Goal: Find specific page/section: Find specific page/section

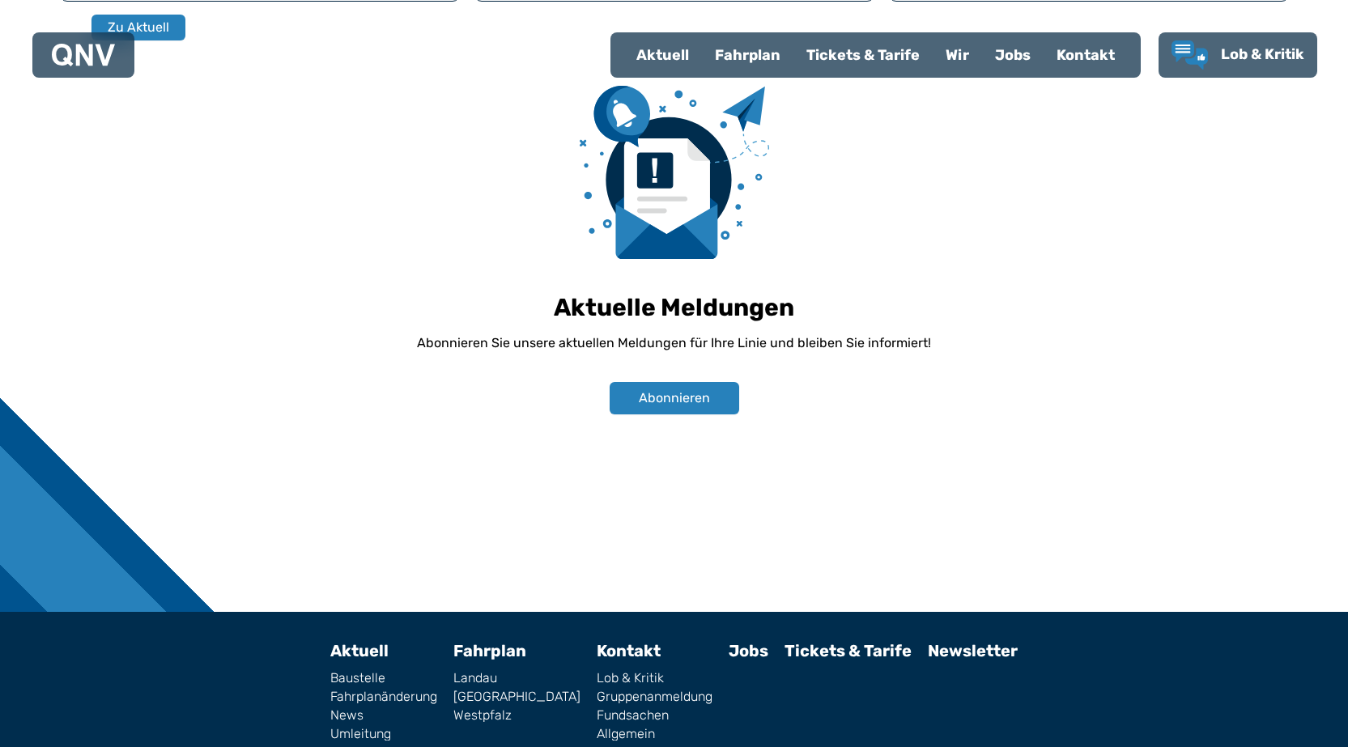
scroll to position [1133, 0]
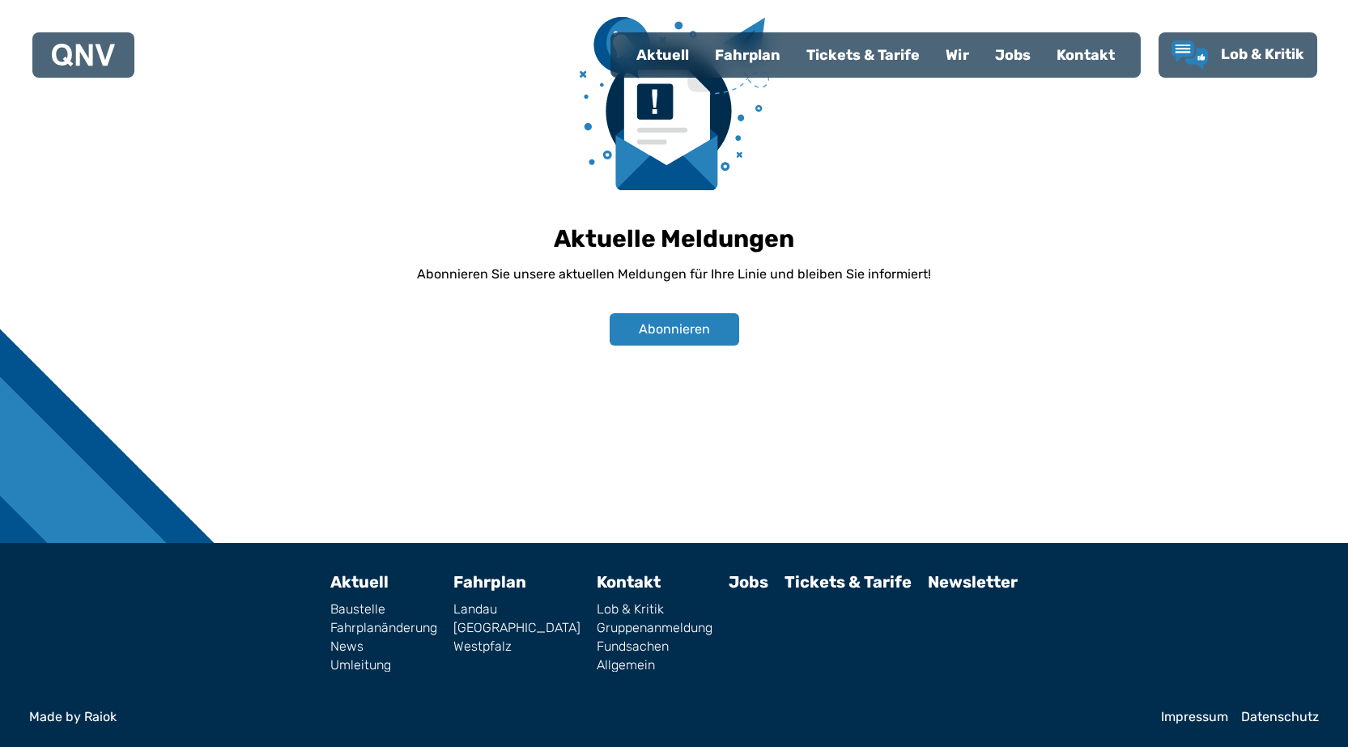
click at [1189, 712] on link "Impressum" at bounding box center [1194, 717] width 67 height 13
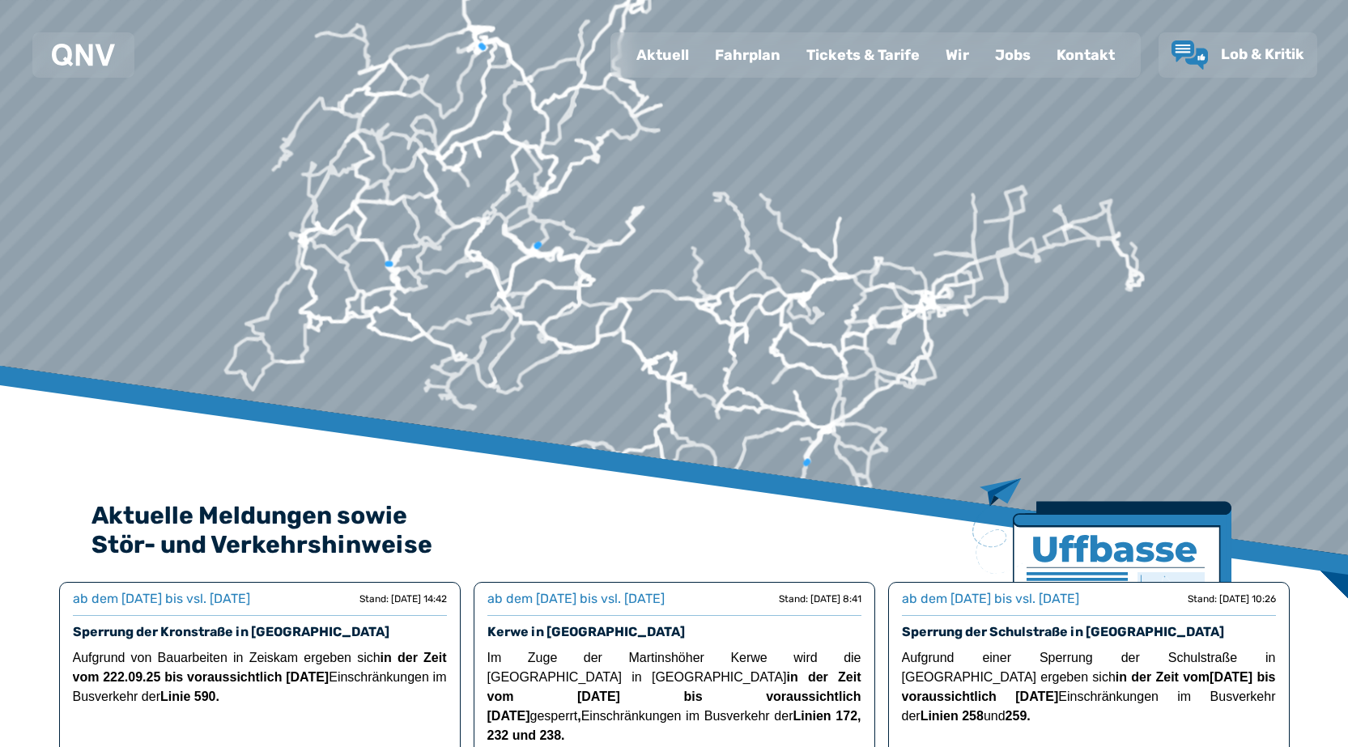
scroll to position [1133, 0]
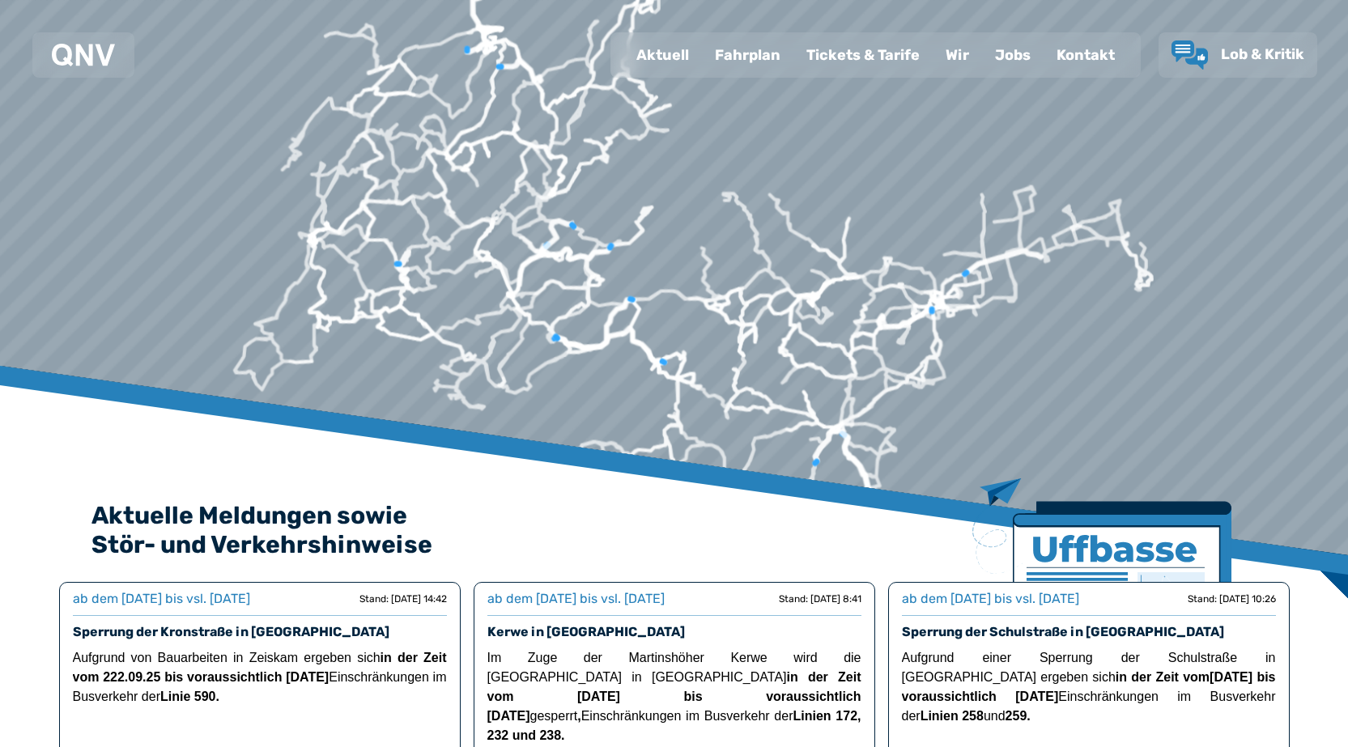
click at [952, 49] on div "Wir" at bounding box center [956, 55] width 49 height 42
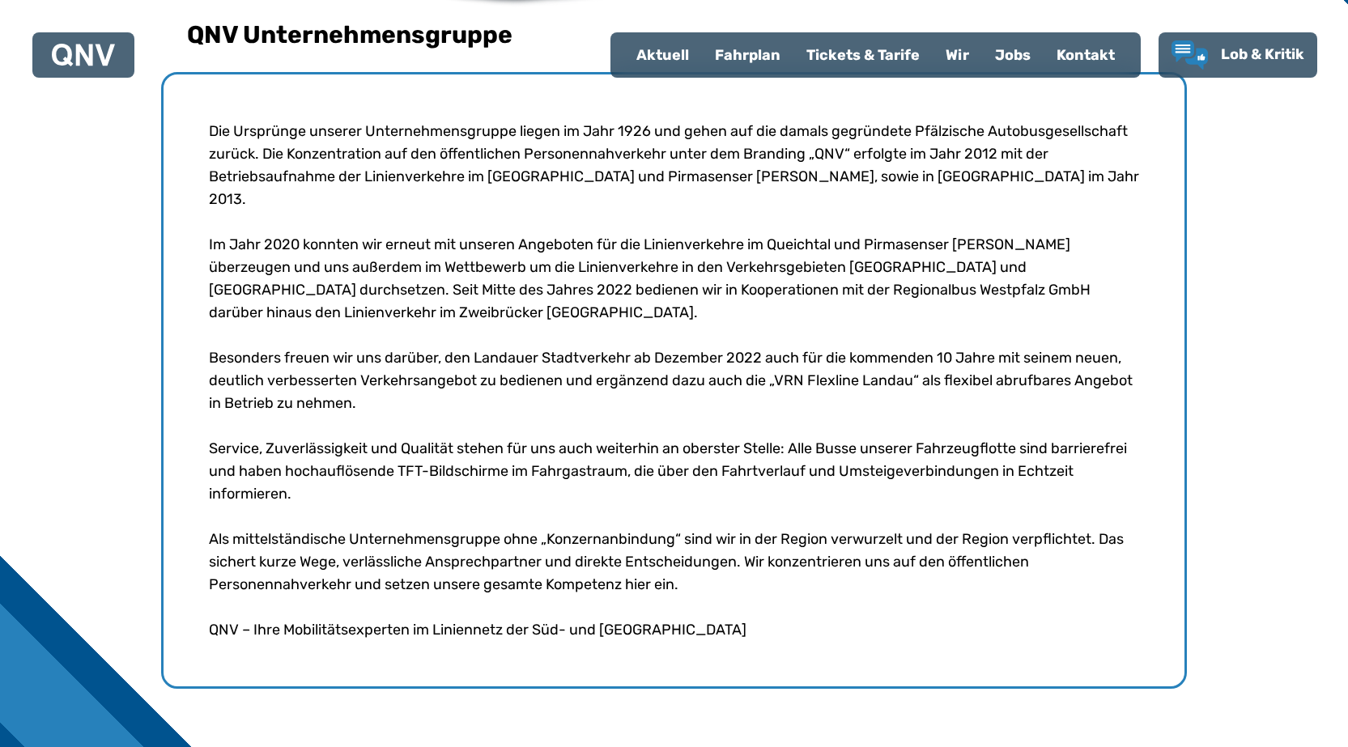
scroll to position [798, 0]
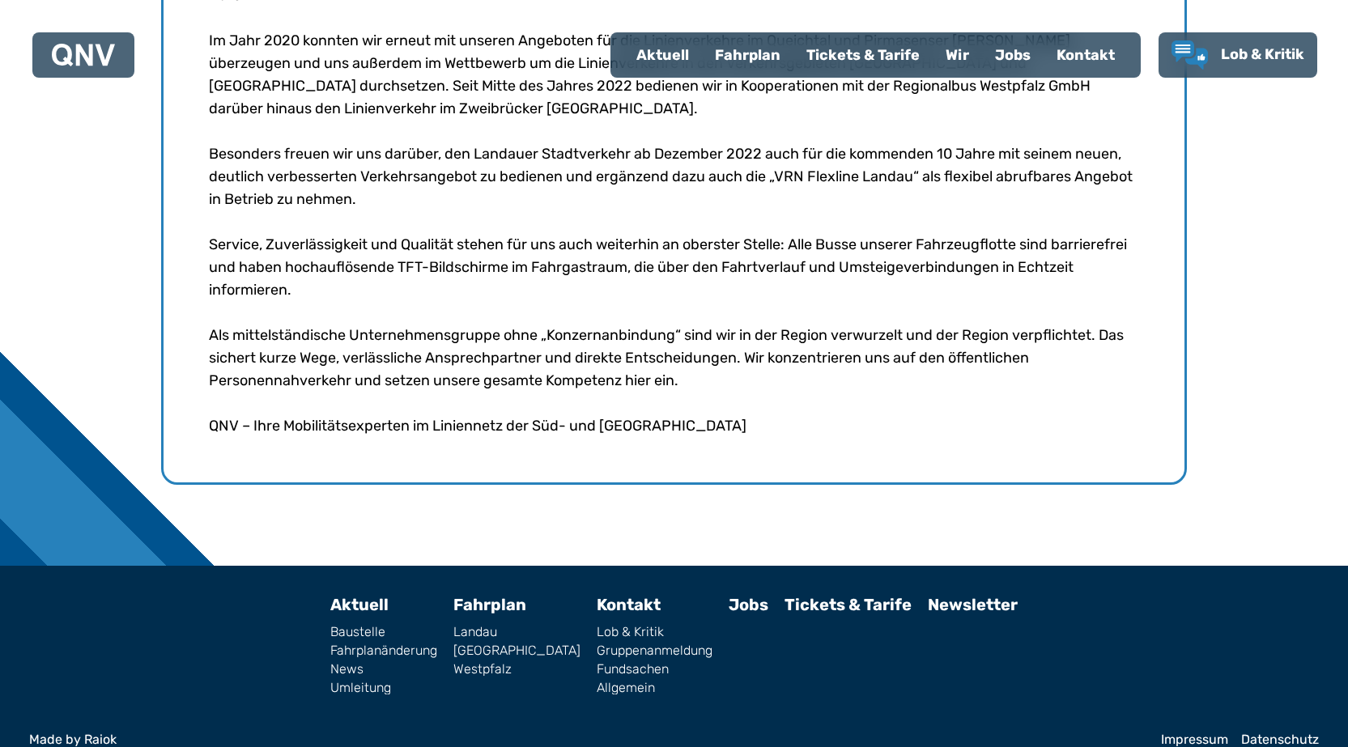
click at [1182, 733] on link "Impressum" at bounding box center [1194, 739] width 67 height 13
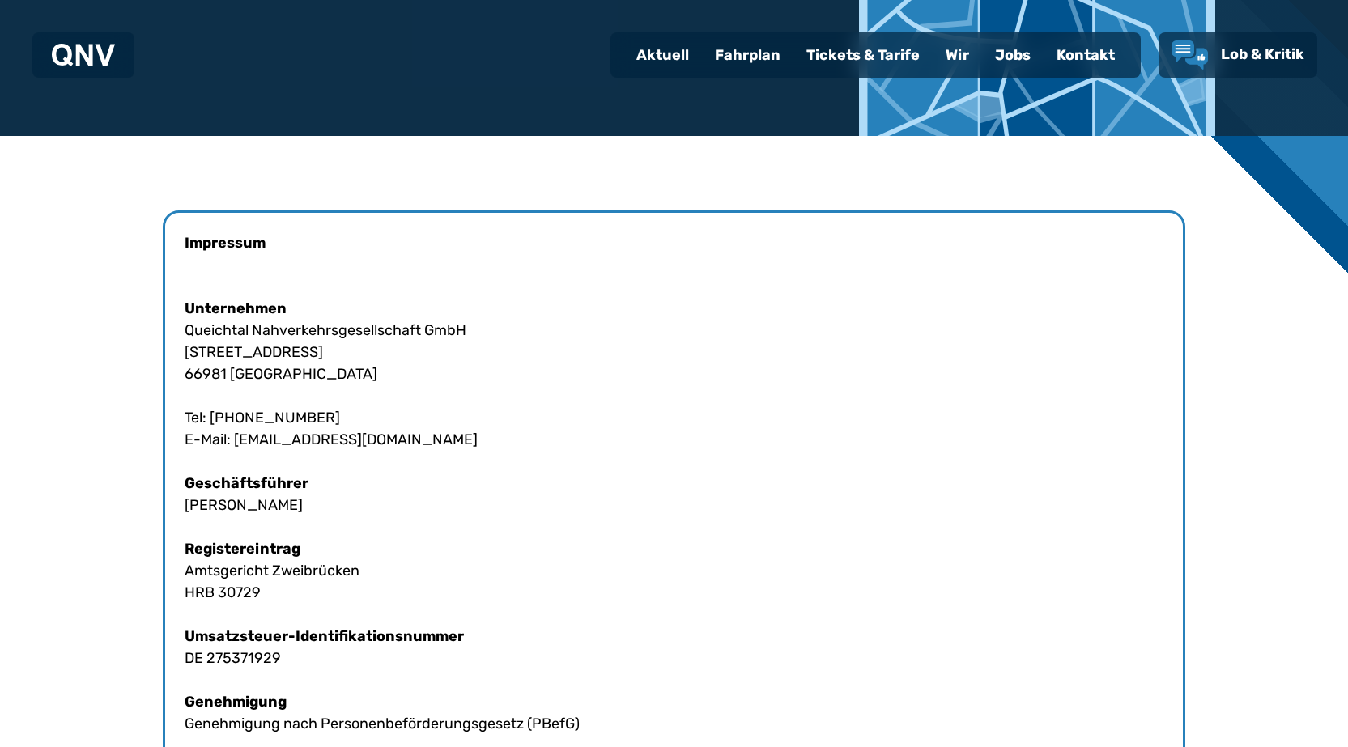
scroll to position [324, 0]
